Goal: Transaction & Acquisition: Purchase product/service

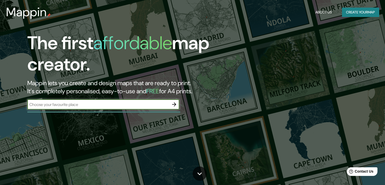
click at [121, 104] on input "text" at bounding box center [98, 105] width 142 height 6
type input "[GEOGRAPHIC_DATA]"
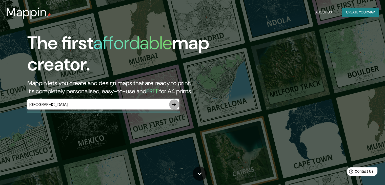
click at [173, 102] on icon "button" at bounding box center [174, 104] width 6 height 6
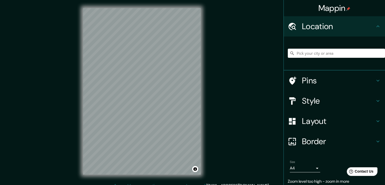
click at [246, 71] on div "Mappin Location Pins Style Layout Border Choose a border. Hint : you can make l…" at bounding box center [192, 95] width 385 height 191
click at [196, 169] on button "Toggle attribution" at bounding box center [195, 169] width 6 height 6
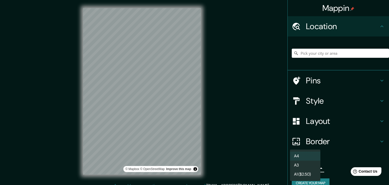
click at [307, 171] on body "Mappin Location Pins Style Layout Border Choose a border. Hint : you can make l…" at bounding box center [194, 92] width 389 height 185
click at [304, 165] on li "A3" at bounding box center [305, 165] width 30 height 9
type input "a4"
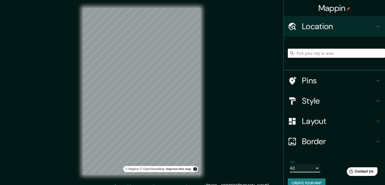
scroll to position [9, 0]
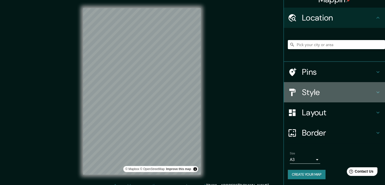
click at [375, 92] on icon at bounding box center [378, 92] width 6 height 6
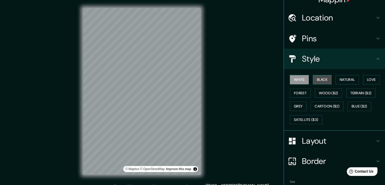
click at [322, 76] on button "Black" at bounding box center [322, 79] width 19 height 9
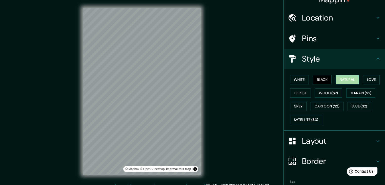
click at [336, 79] on button "Natural" at bounding box center [347, 79] width 23 height 9
click at [367, 81] on button "Love" at bounding box center [371, 79] width 17 height 9
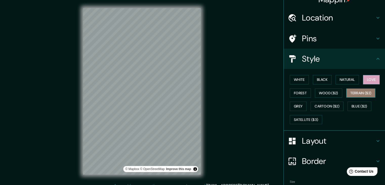
click at [352, 89] on button "Terrain ($2)" at bounding box center [361, 92] width 29 height 9
click at [299, 104] on button "Grey" at bounding box center [298, 106] width 17 height 9
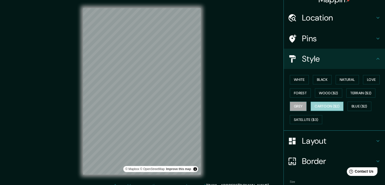
click at [316, 108] on button "Cartoon ($2)" at bounding box center [327, 106] width 33 height 9
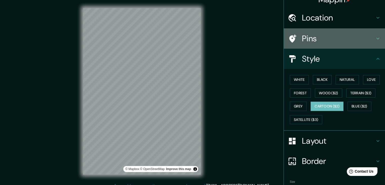
click at [368, 39] on h4 "Pins" at bounding box center [338, 38] width 73 height 10
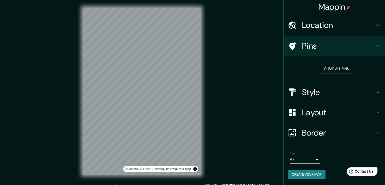
scroll to position [1, 0]
click at [343, 72] on button "Clear all pins" at bounding box center [336, 68] width 33 height 9
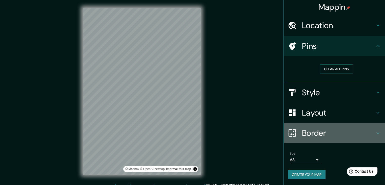
click at [338, 139] on div "Border" at bounding box center [334, 133] width 101 height 20
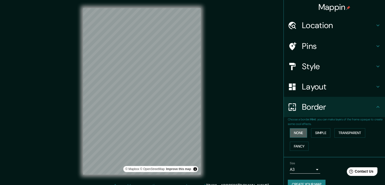
click at [300, 136] on button "None" at bounding box center [298, 132] width 17 height 9
click at [322, 132] on button "Simple" at bounding box center [320, 132] width 19 height 9
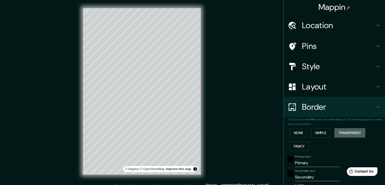
click at [343, 131] on button "Transparent" at bounding box center [350, 132] width 31 height 9
click at [296, 146] on button "Fancy" at bounding box center [299, 146] width 19 height 9
